Goal: Task Accomplishment & Management: Complete application form

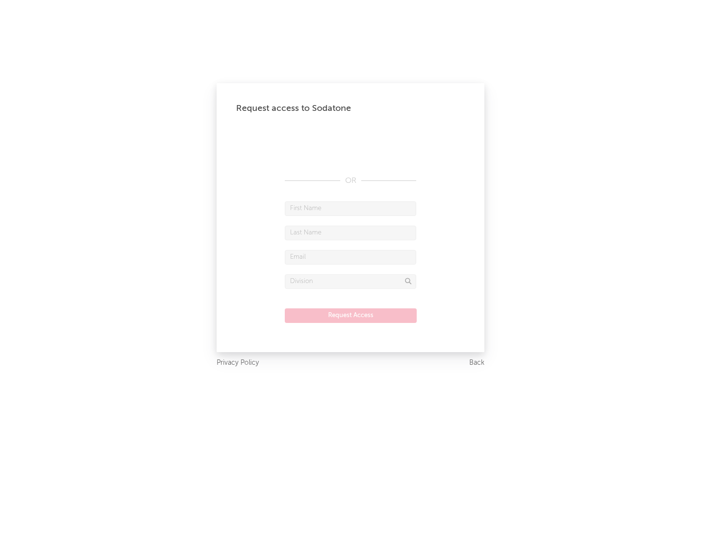
click at [350, 208] on input "text" at bounding box center [350, 208] width 131 height 15
type input "[PERSON_NAME]"
click at [350, 233] on input "text" at bounding box center [350, 233] width 131 height 15
type input "[PERSON_NAME]"
click at [350, 257] on input "text" at bounding box center [350, 257] width 131 height 15
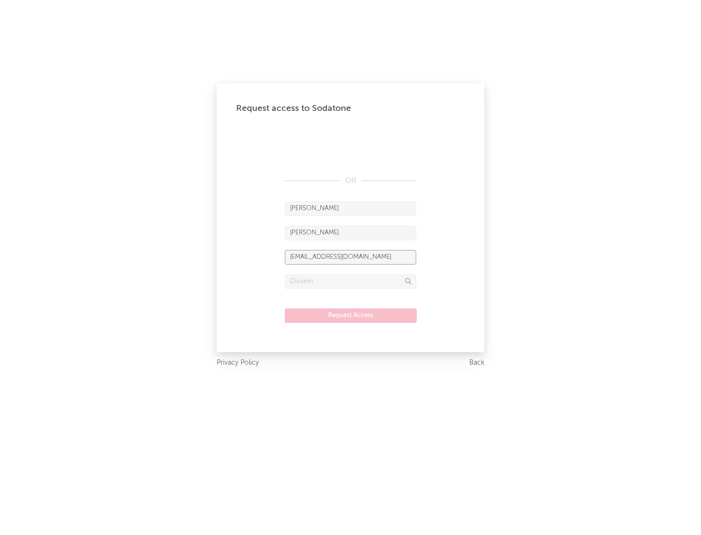
type input "[EMAIL_ADDRESS][DOMAIN_NAME]"
click at [350, 281] on input "text" at bounding box center [350, 281] width 131 height 15
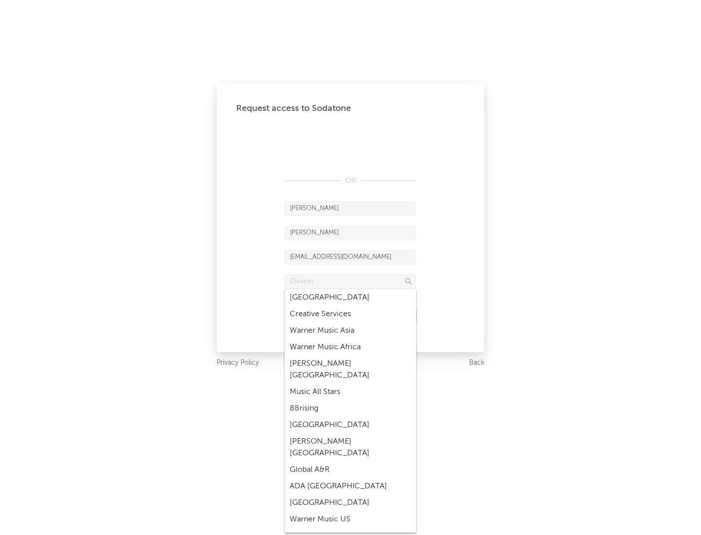
click at [350, 384] on div "Music All Stars" at bounding box center [350, 392] width 131 height 17
type input "Music All Stars"
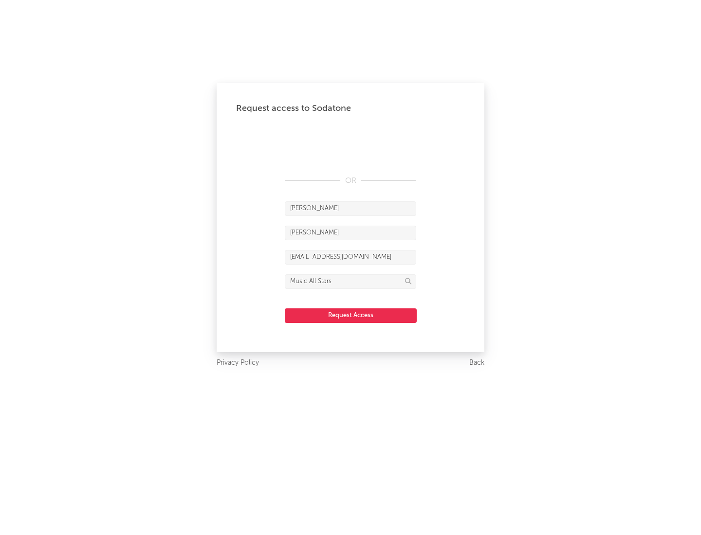
click at [350, 315] on button "Request Access" at bounding box center [351, 316] width 132 height 15
